Goal: Information Seeking & Learning: Understand process/instructions

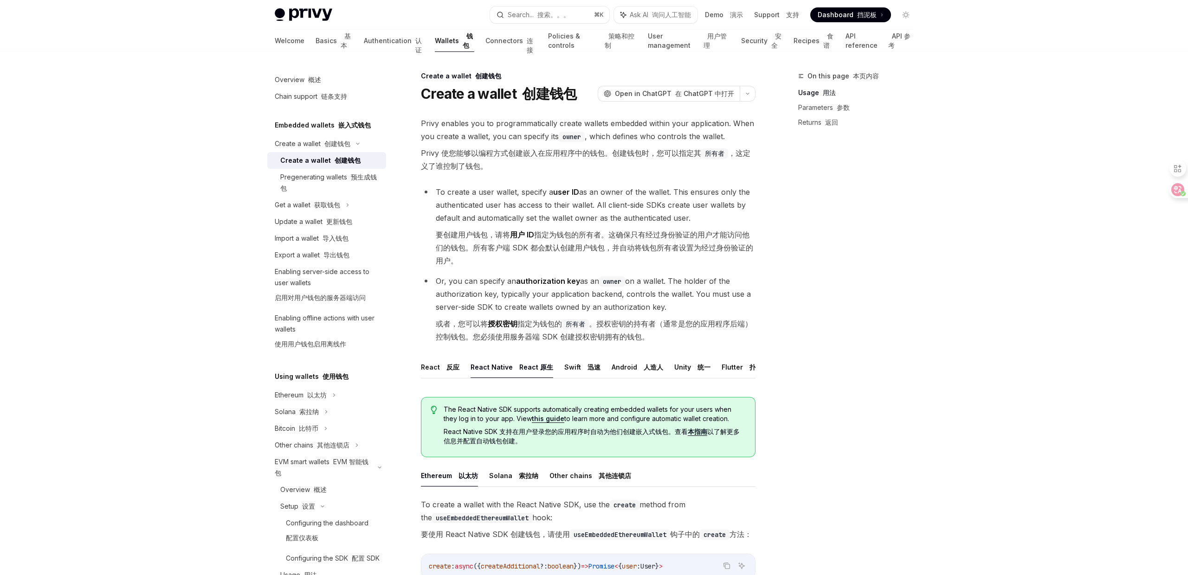
scroll to position [446, 0]
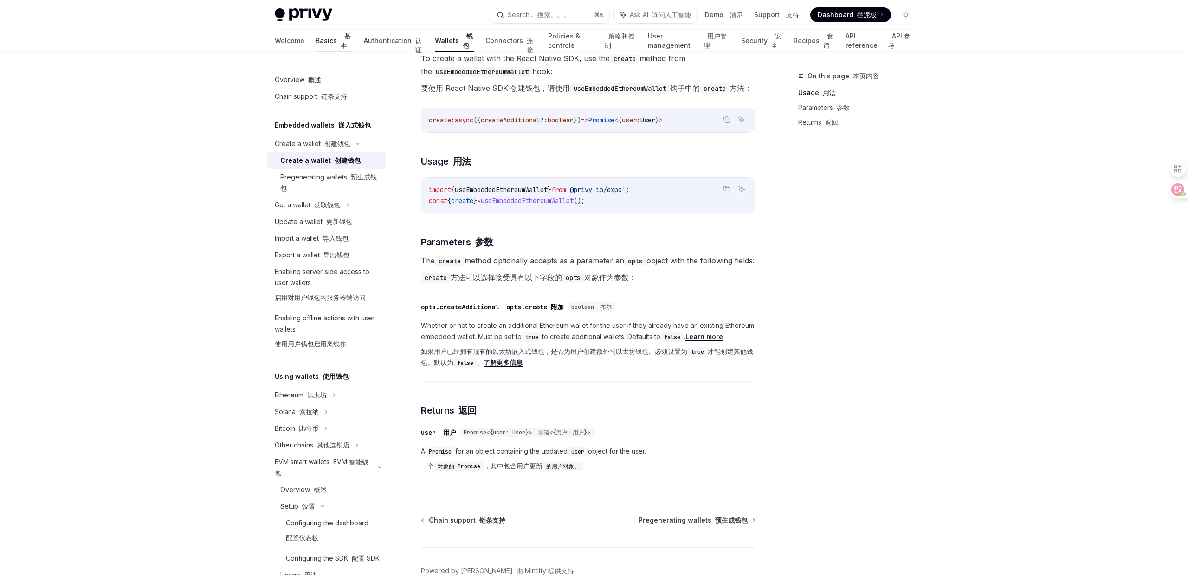
click at [315, 39] on link "Basics 基本" at bounding box center [333, 41] width 37 height 22
type textarea "*"
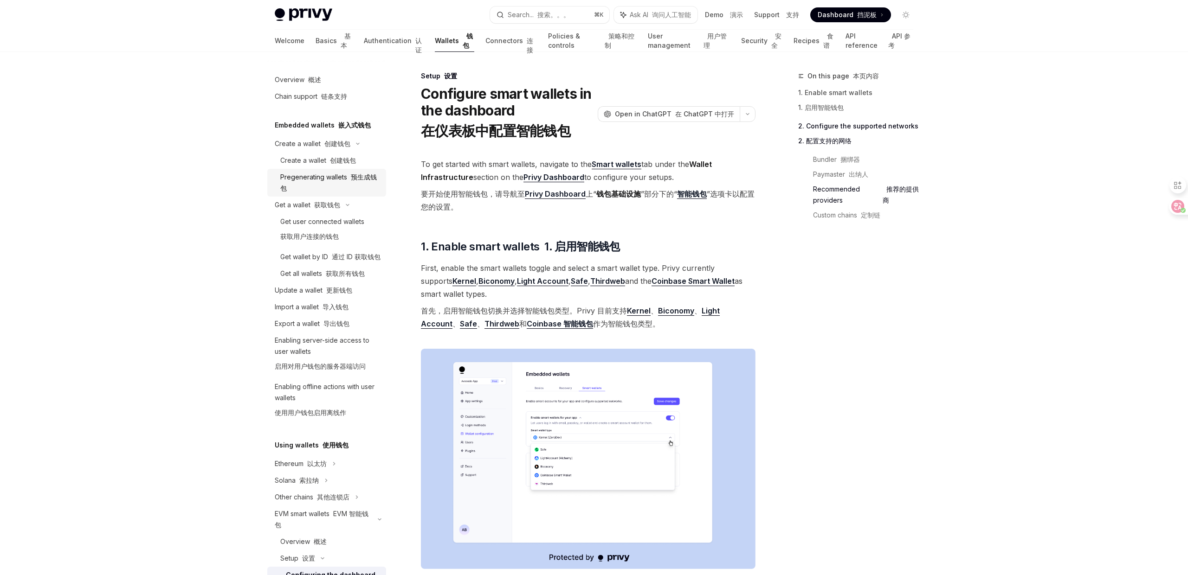
scroll to position [666, 0]
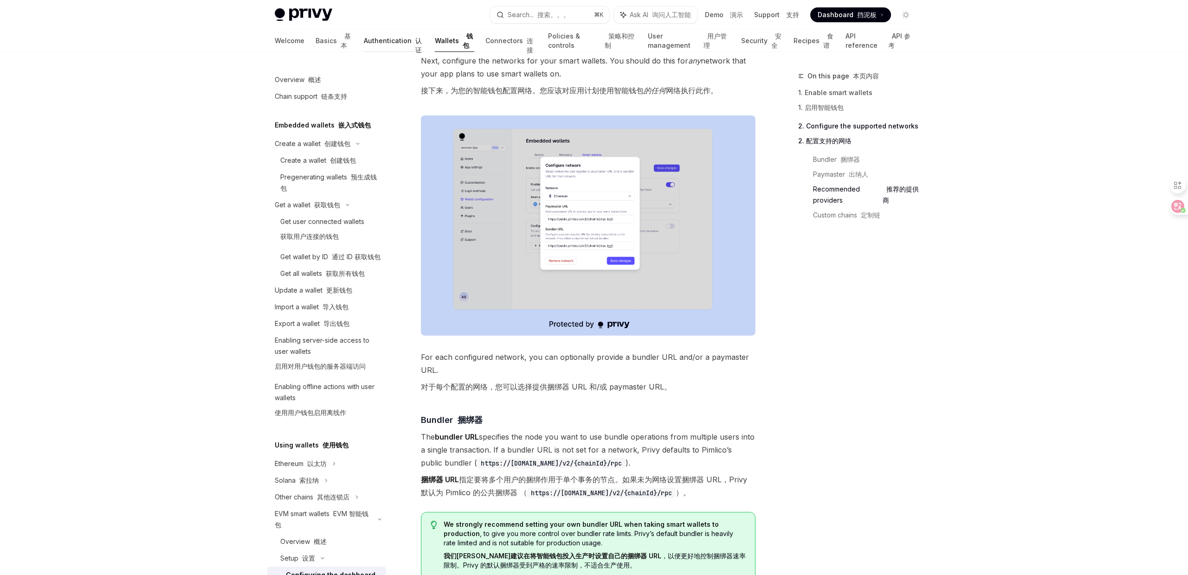
click at [364, 42] on link "Authentication 认证" at bounding box center [394, 41] width 60 height 22
type textarea "*"
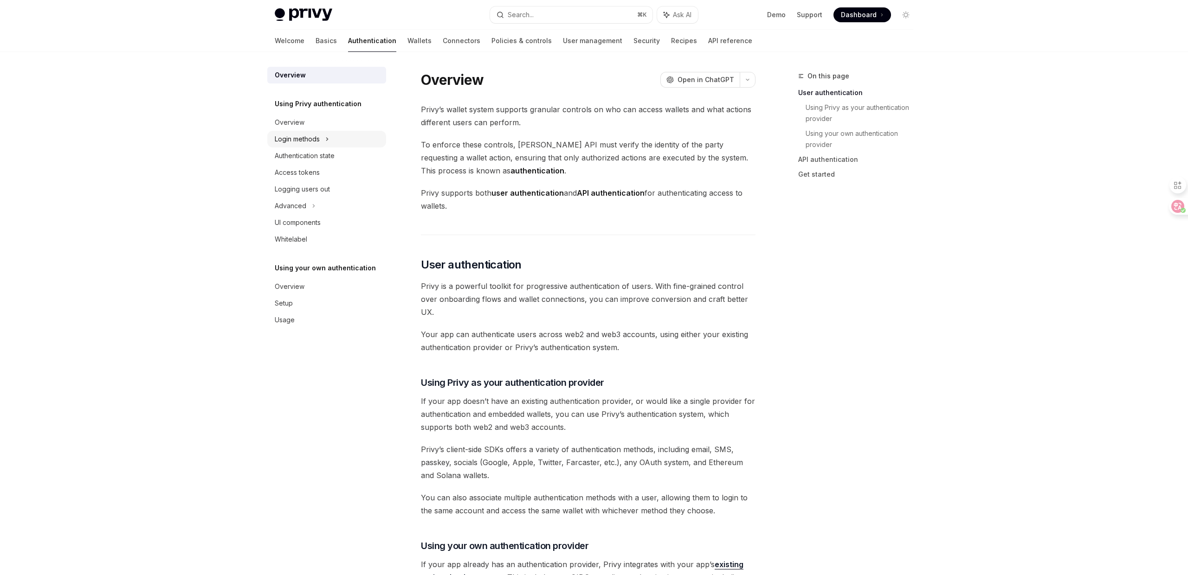
click at [319, 136] on div "Login methods" at bounding box center [297, 139] width 45 height 11
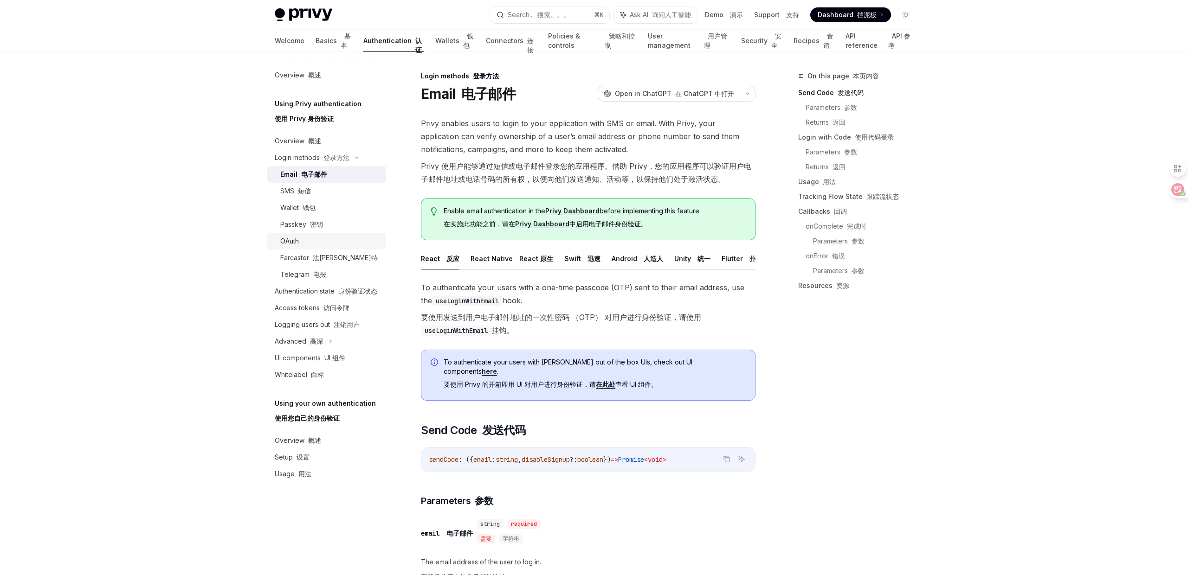
click at [340, 244] on div "OAuth" at bounding box center [330, 241] width 100 height 11
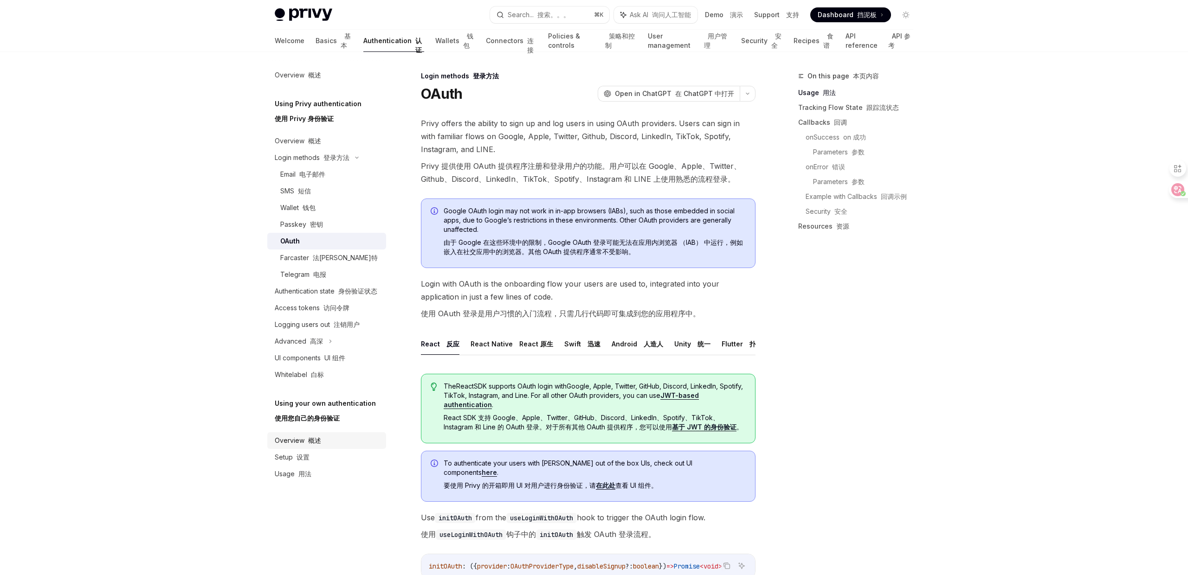
click at [313, 439] on font "概述" at bounding box center [314, 441] width 13 height 8
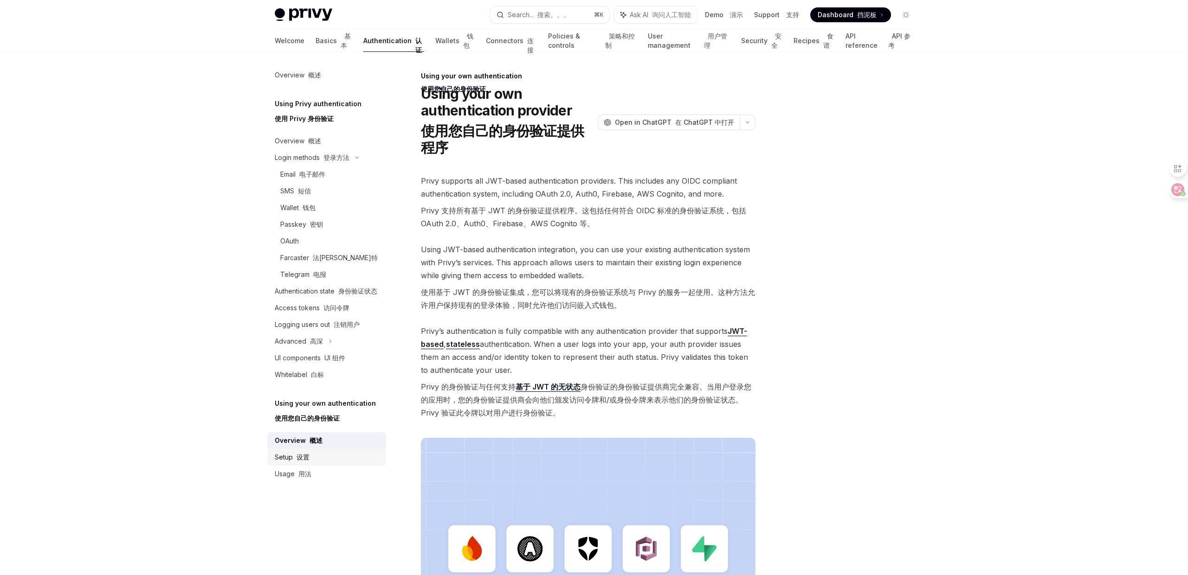
click at [367, 452] on div "Setup 设置" at bounding box center [328, 457] width 106 height 11
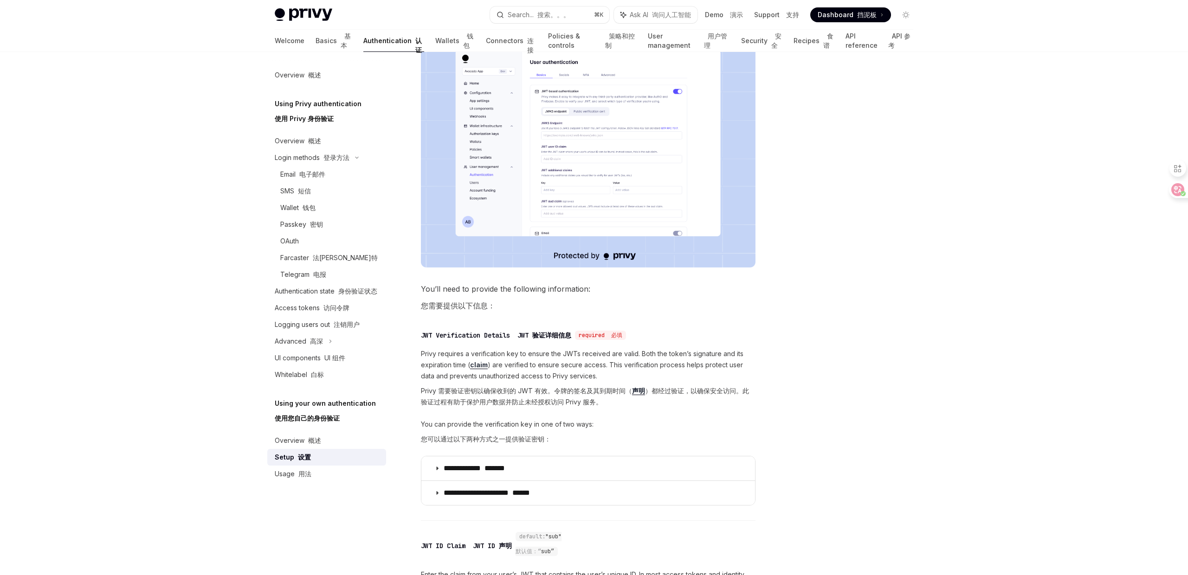
scroll to position [248, 0]
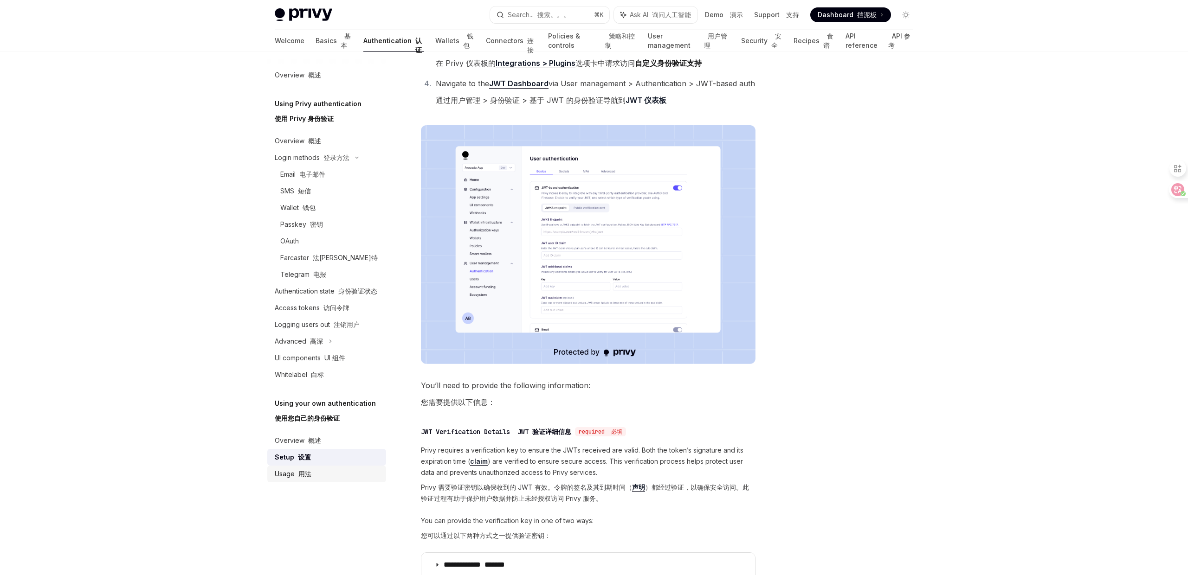
click at [290, 473] on div "Usage 用法" at bounding box center [293, 474] width 37 height 11
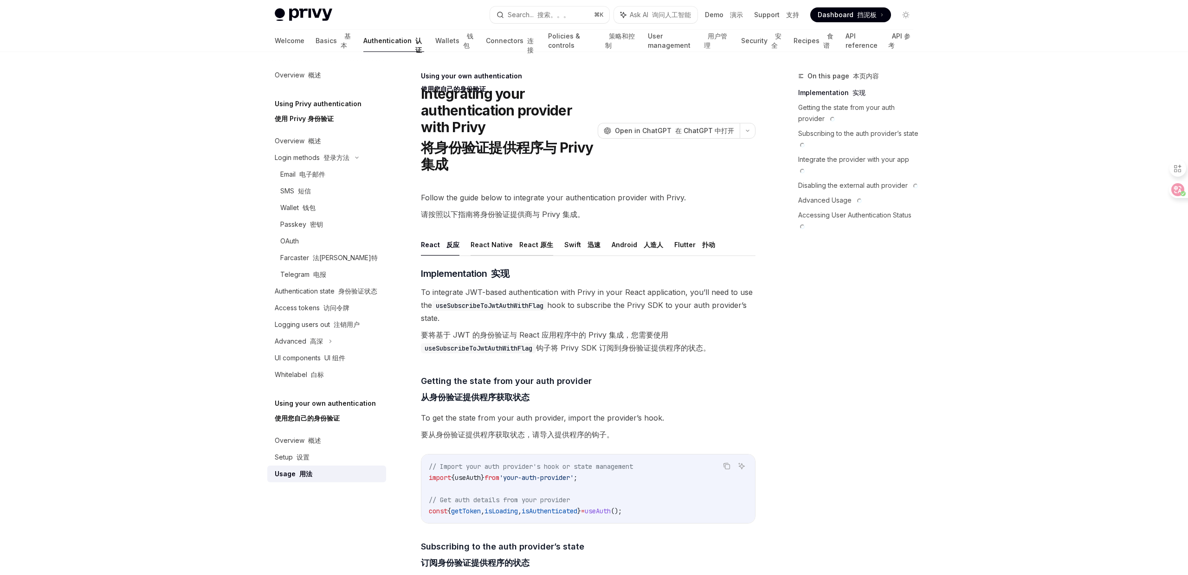
click at [486, 241] on button "React Native React 原生" at bounding box center [511, 245] width 83 height 22
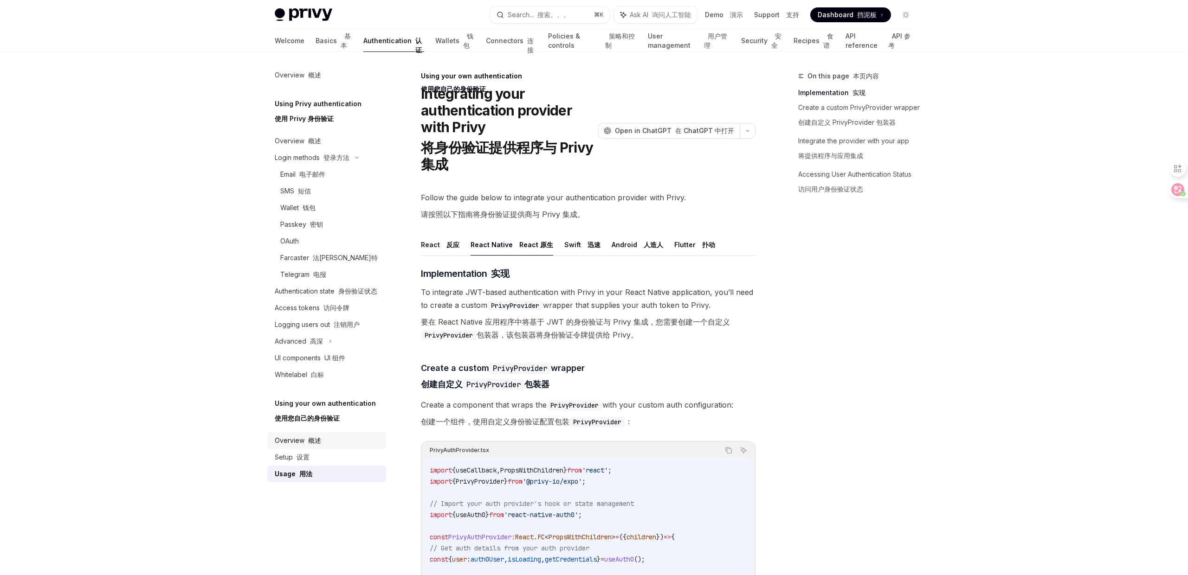
click at [323, 441] on div "Overview 概述" at bounding box center [328, 440] width 106 height 11
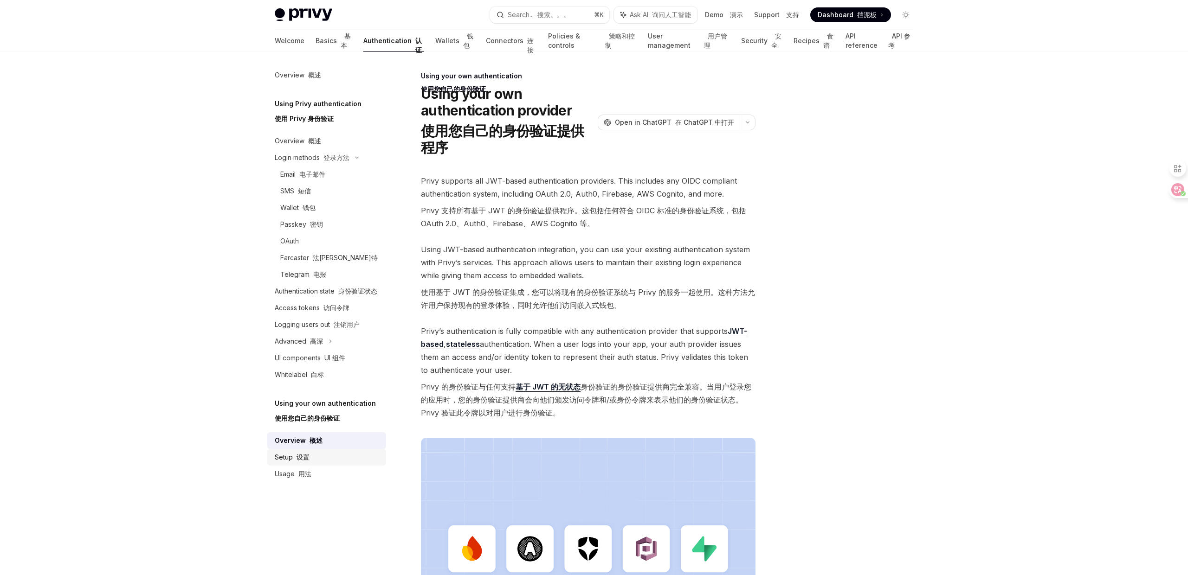
click at [302, 456] on font "设置" at bounding box center [302, 457] width 13 height 8
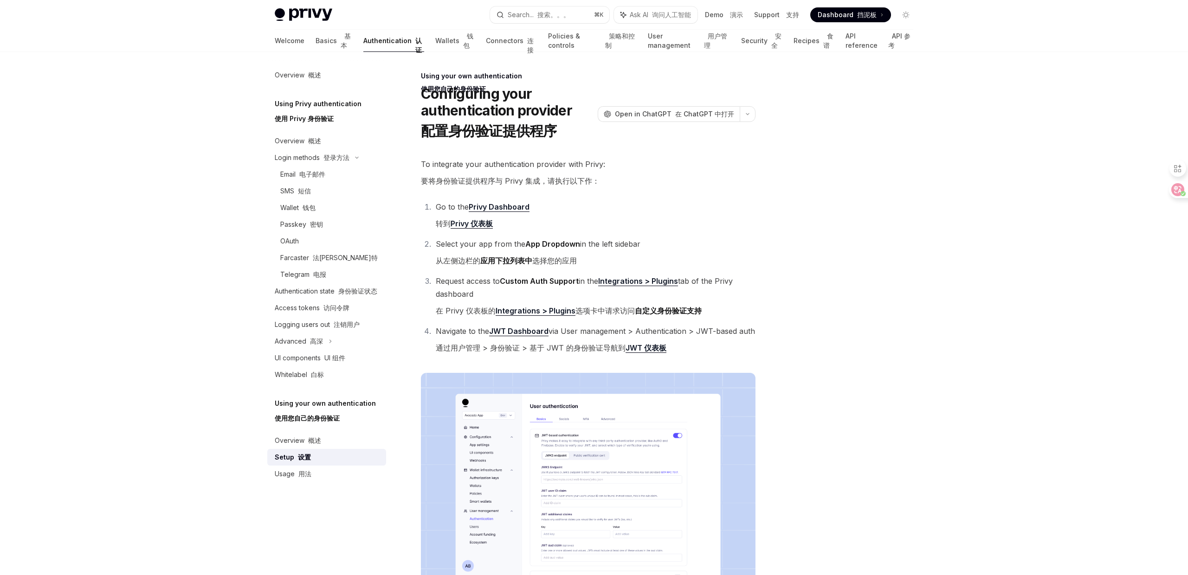
scroll to position [3, 0]
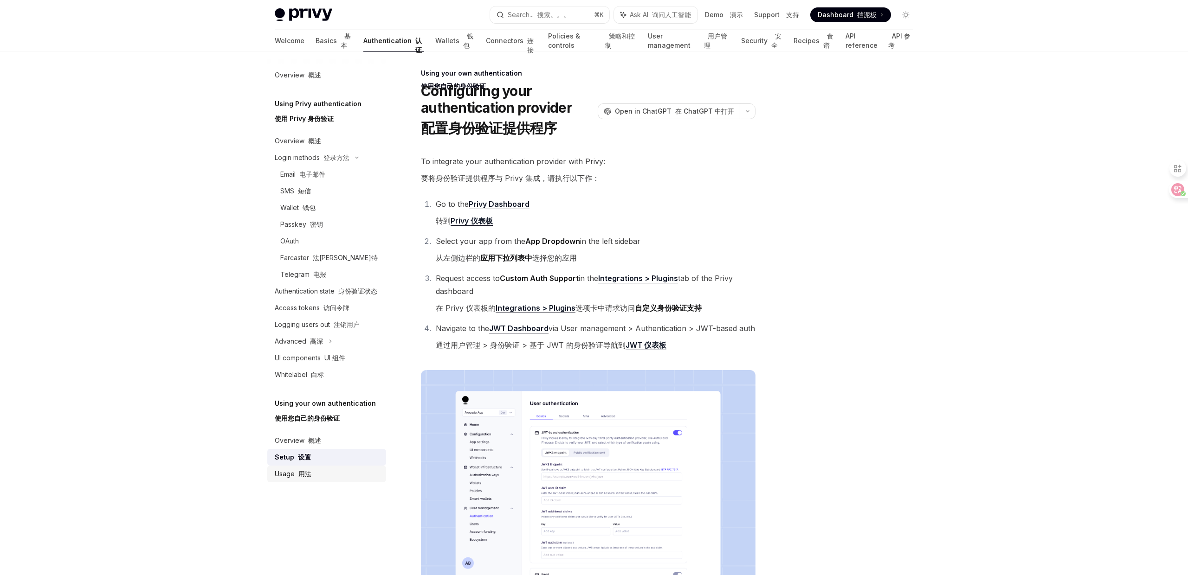
click at [358, 471] on div "Usage 用法" at bounding box center [328, 474] width 106 height 11
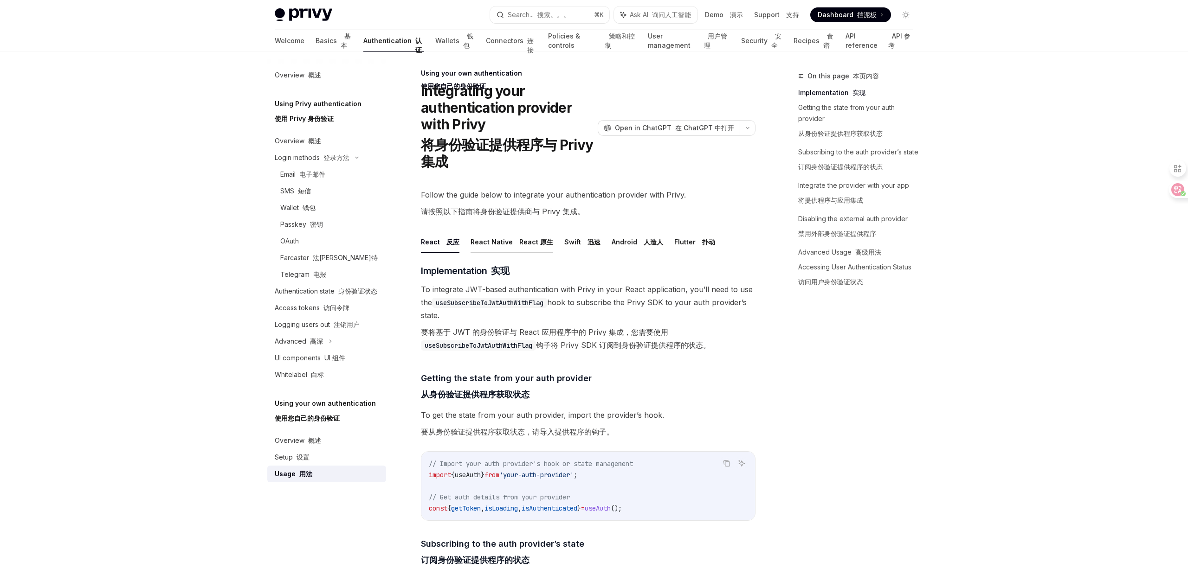
click at [507, 235] on button "React Native React 原生" at bounding box center [511, 242] width 83 height 22
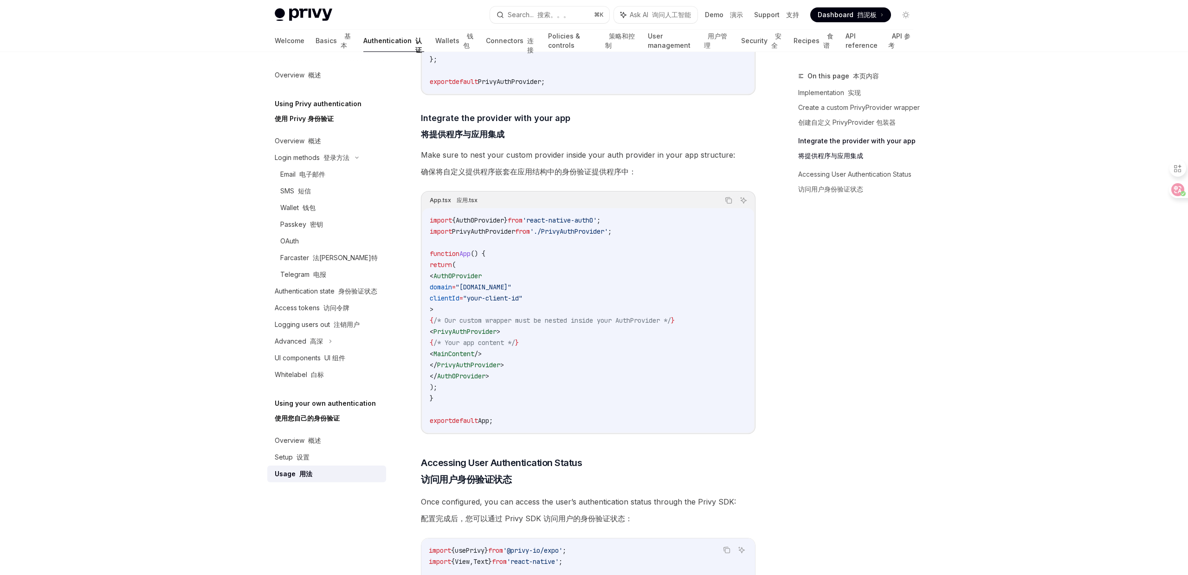
scroll to position [836, 0]
click at [794, 316] on div "On this page 本页内容 Implementation 实现 Create a custom PrivyProvider wrapper 创建自定义…" at bounding box center [849, 323] width 141 height 505
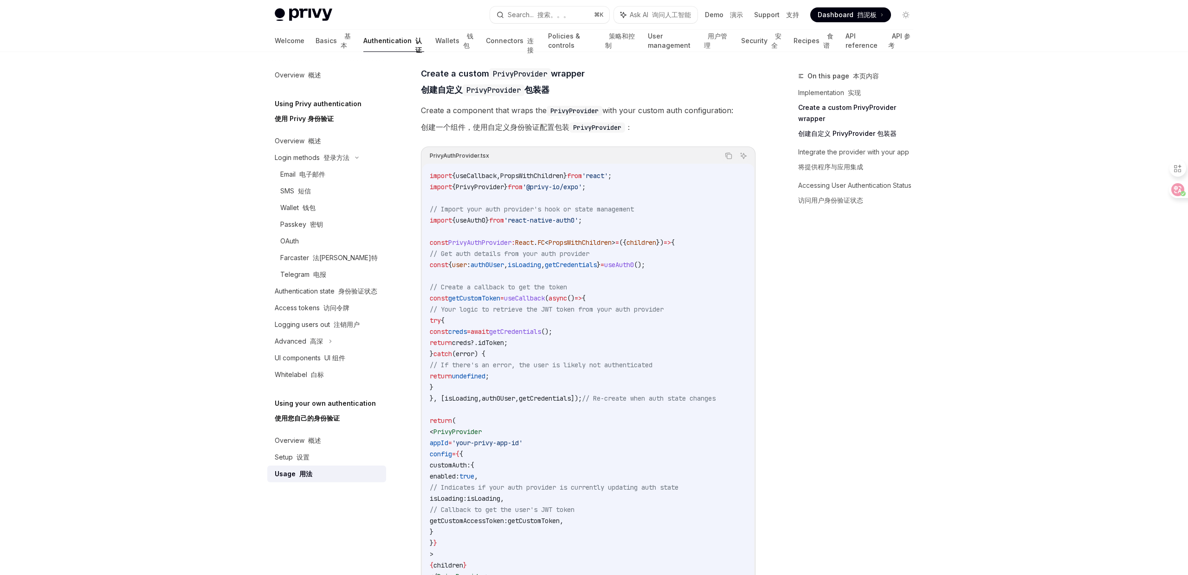
scroll to position [287, 0]
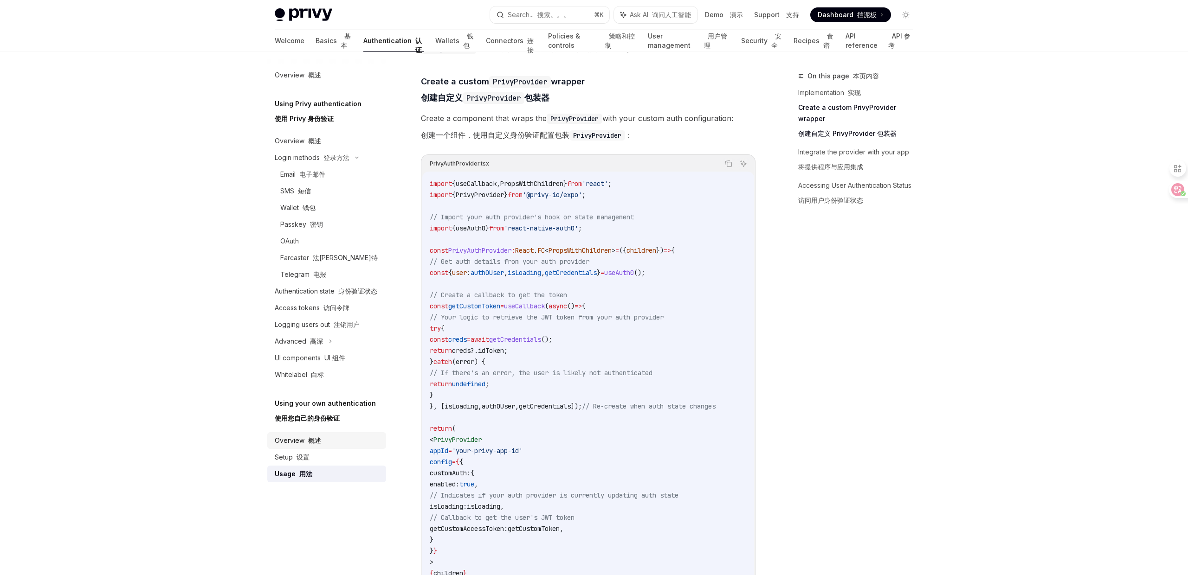
click at [350, 436] on div "Overview 概述" at bounding box center [328, 440] width 106 height 11
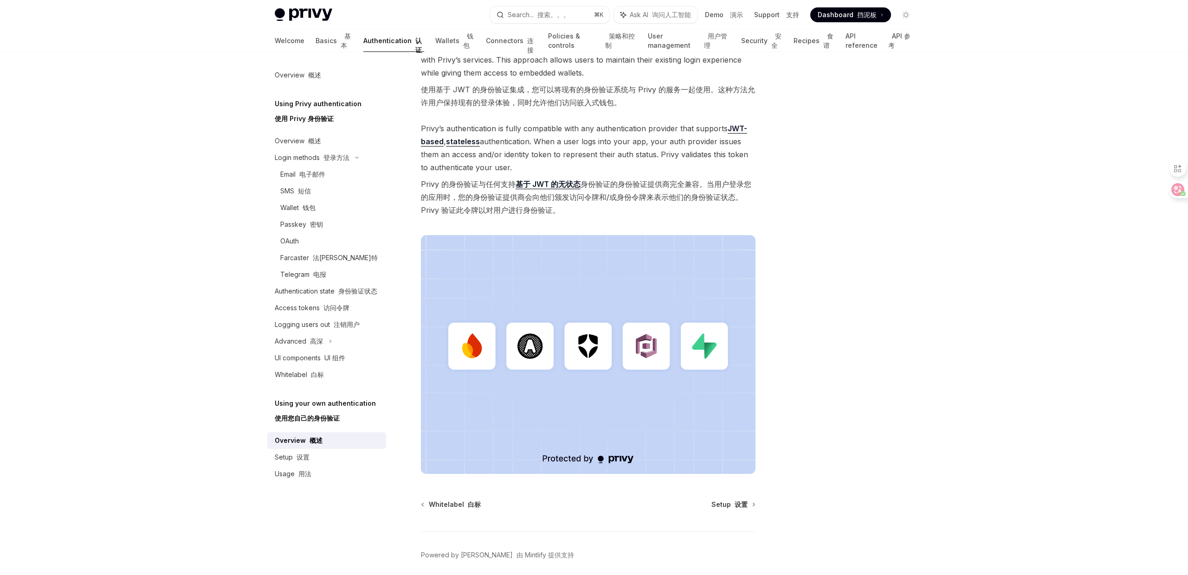
scroll to position [239, 0]
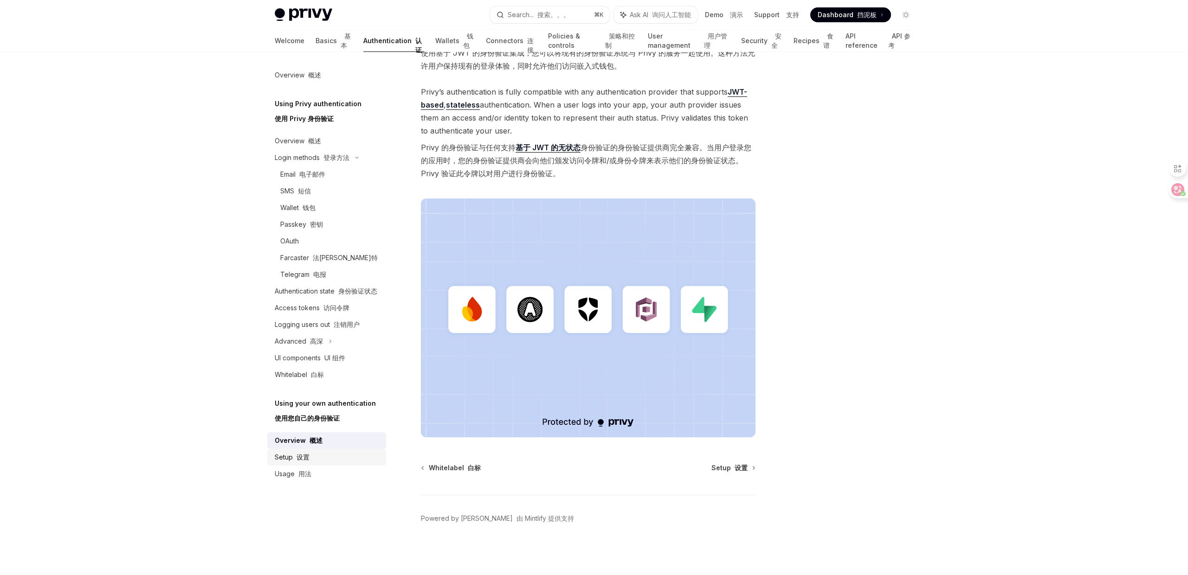
click at [360, 456] on div "Setup 设置" at bounding box center [328, 457] width 106 height 11
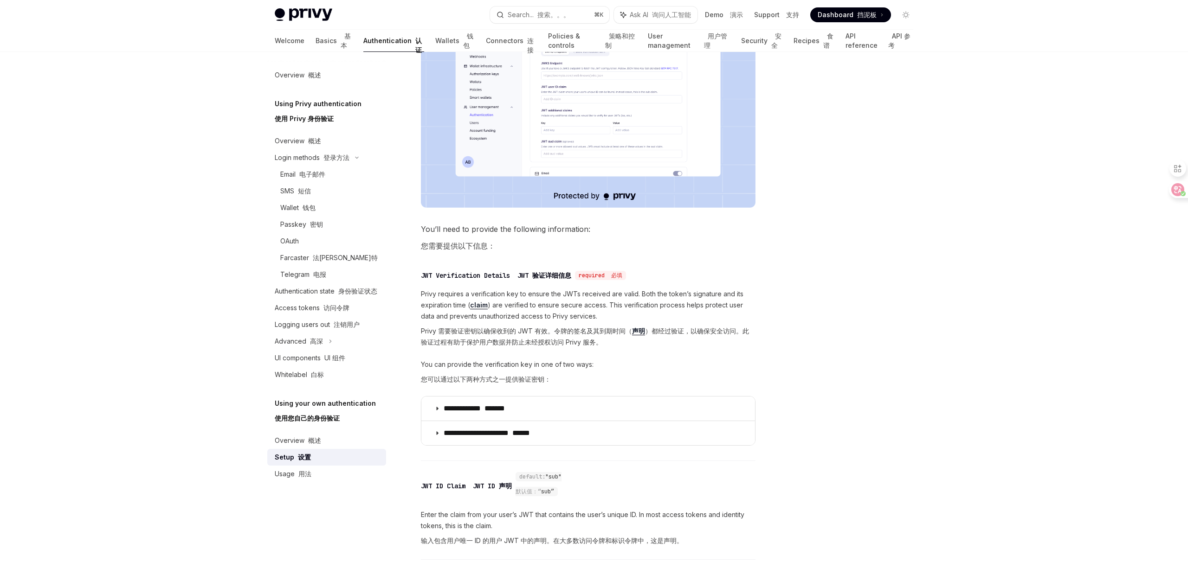
scroll to position [405, 0]
click at [424, 407] on summary "**********" at bounding box center [588, 407] width 334 height 24
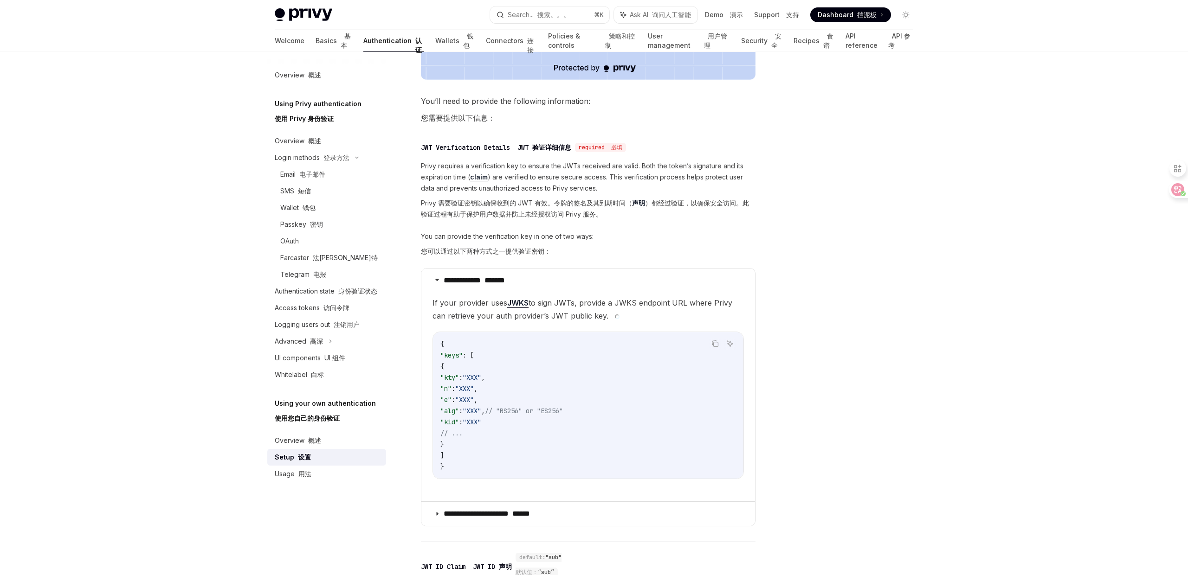
scroll to position [581, 0]
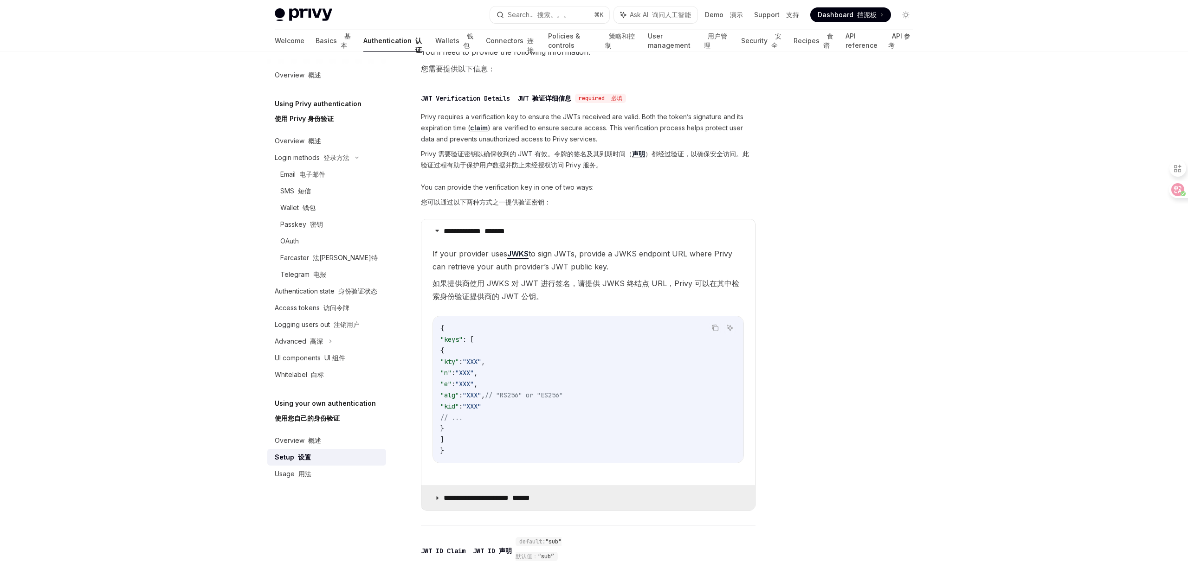
click at [436, 499] on icon at bounding box center [437, 498] width 6 height 6
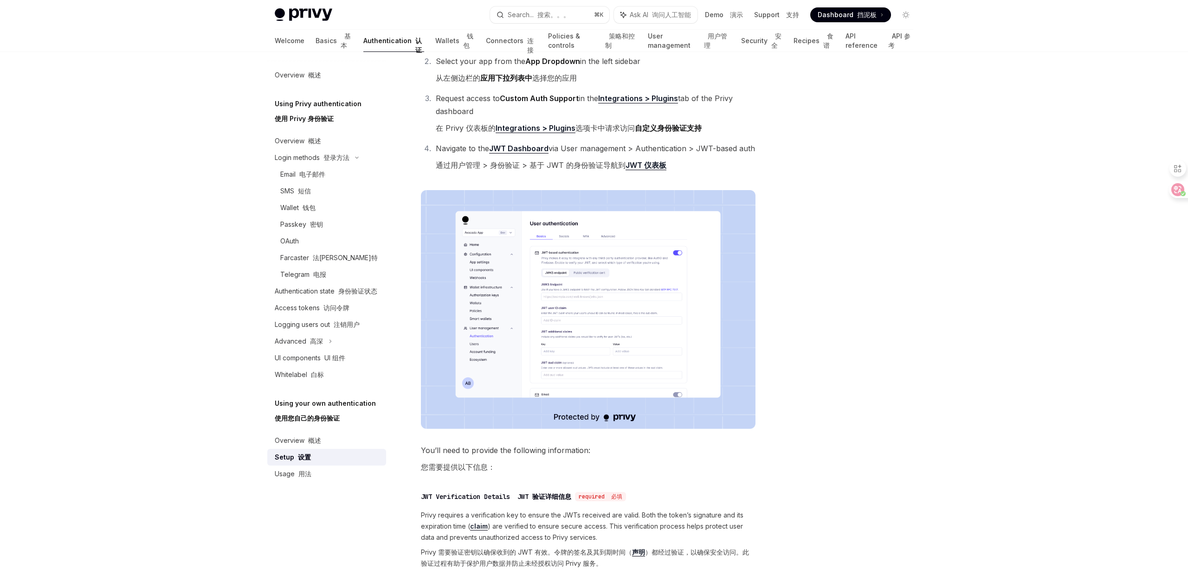
scroll to position [79, 0]
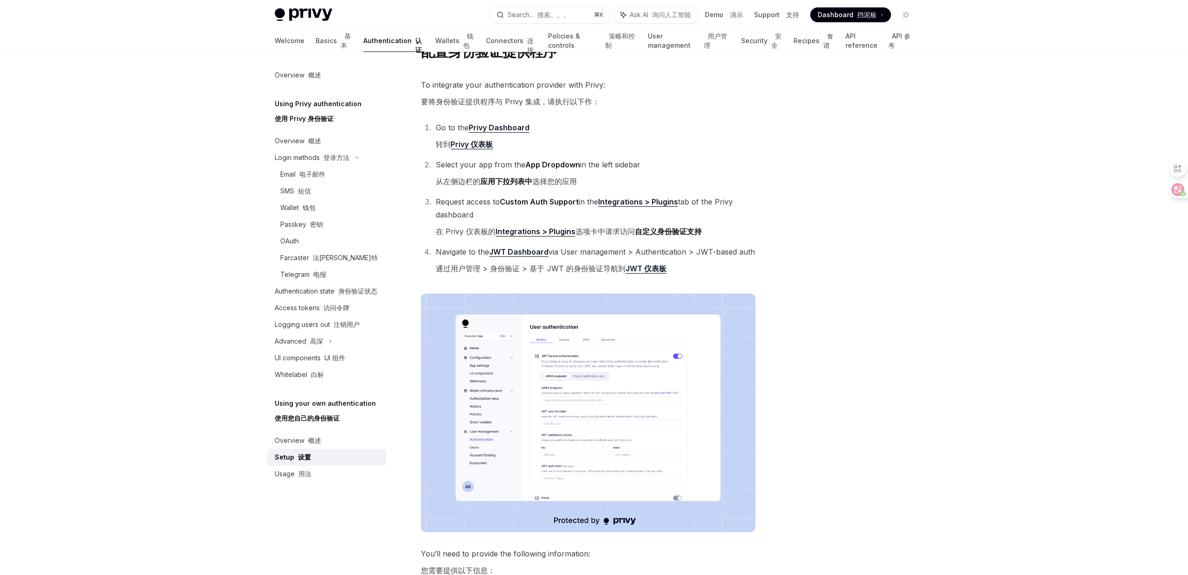
click at [345, 128] on h5 "Using your own authentication 使用您自己的身份验证" at bounding box center [318, 113] width 87 height 30
click at [362, 440] on div "Overview 概述" at bounding box center [328, 440] width 106 height 11
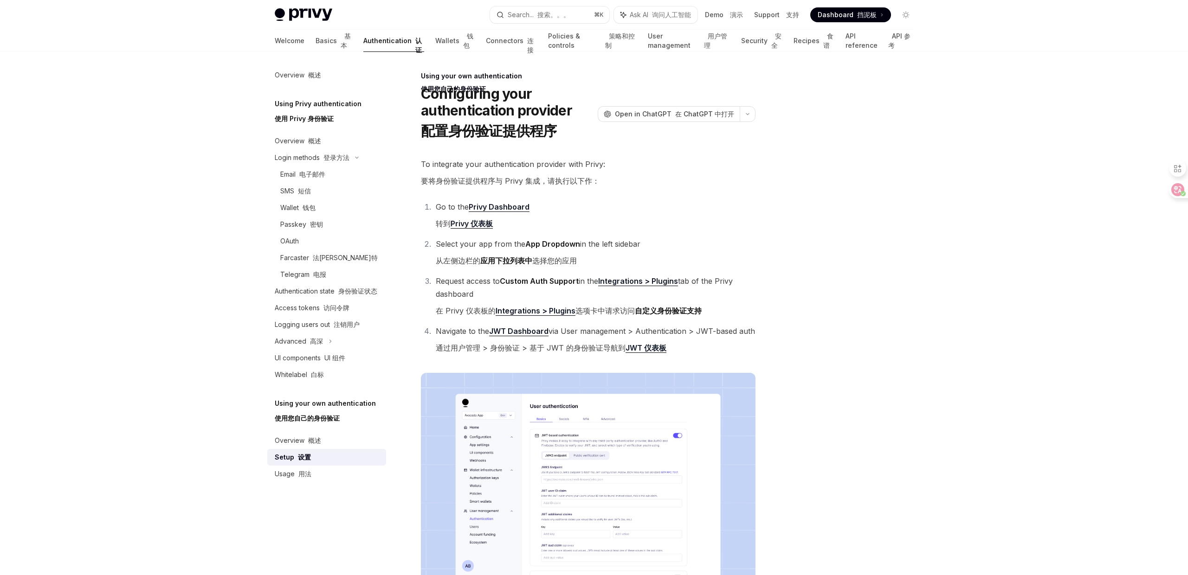
type textarea "*"
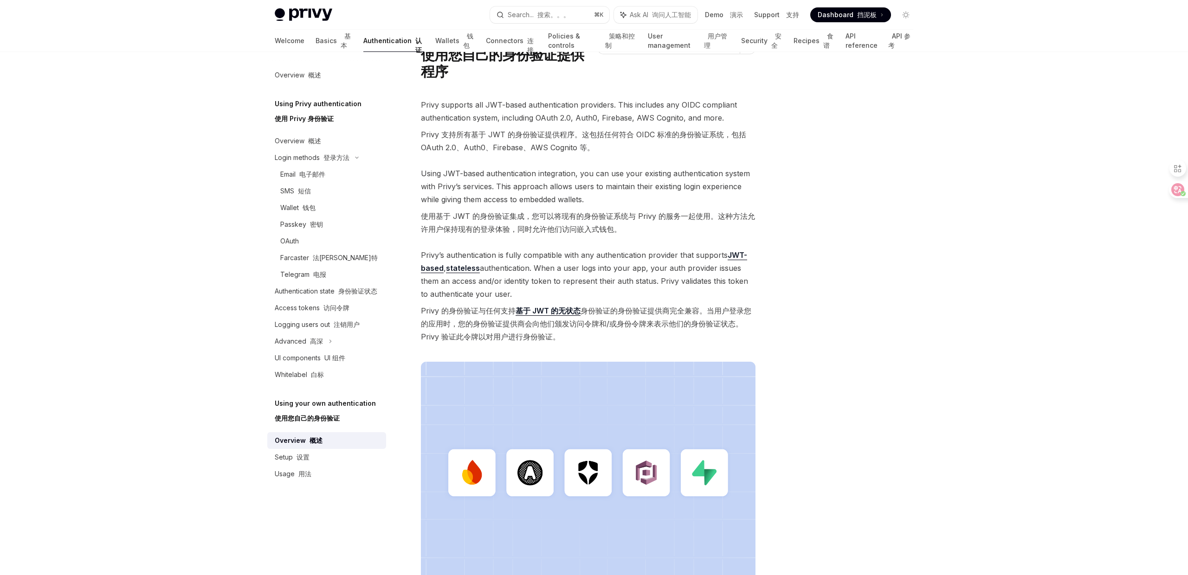
scroll to position [64, 0]
